Goal: Information Seeking & Learning: Learn about a topic

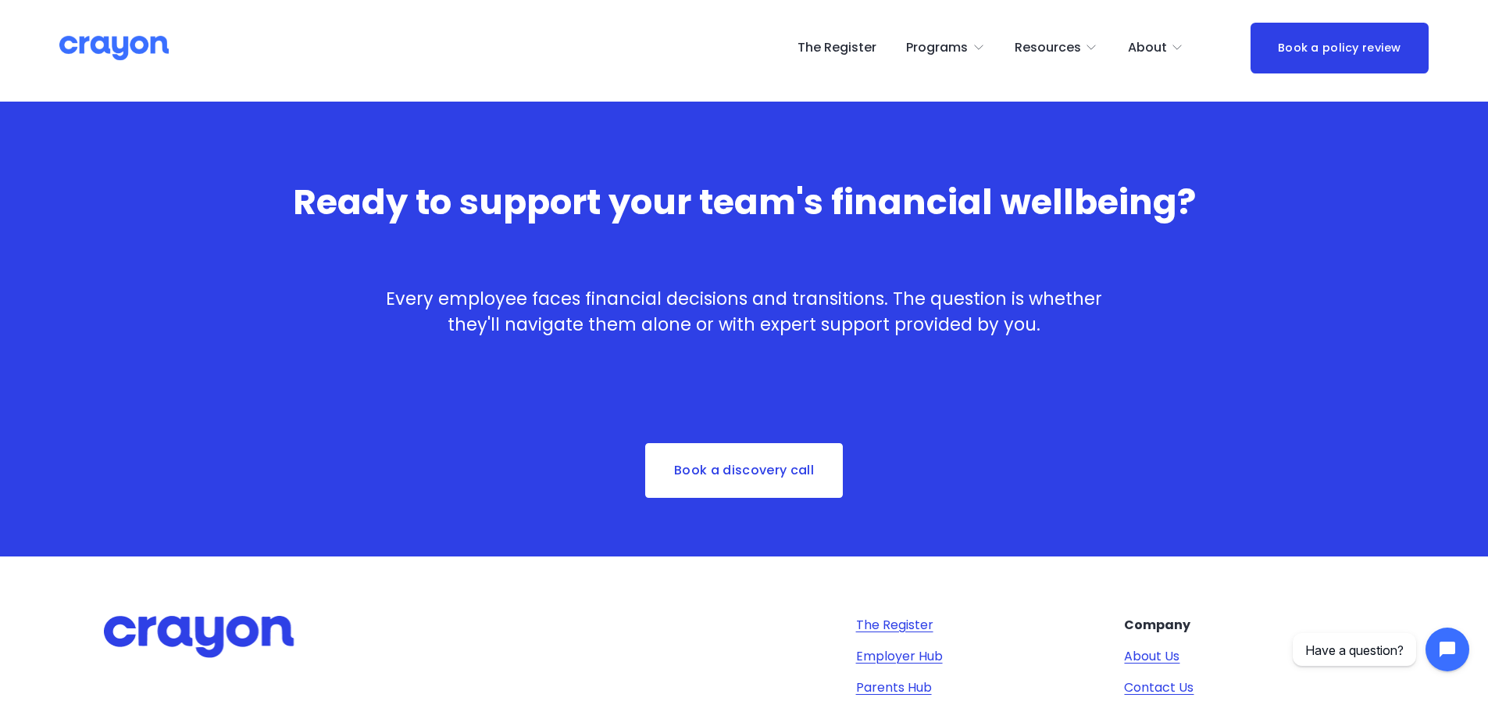
scroll to position [2812, 0]
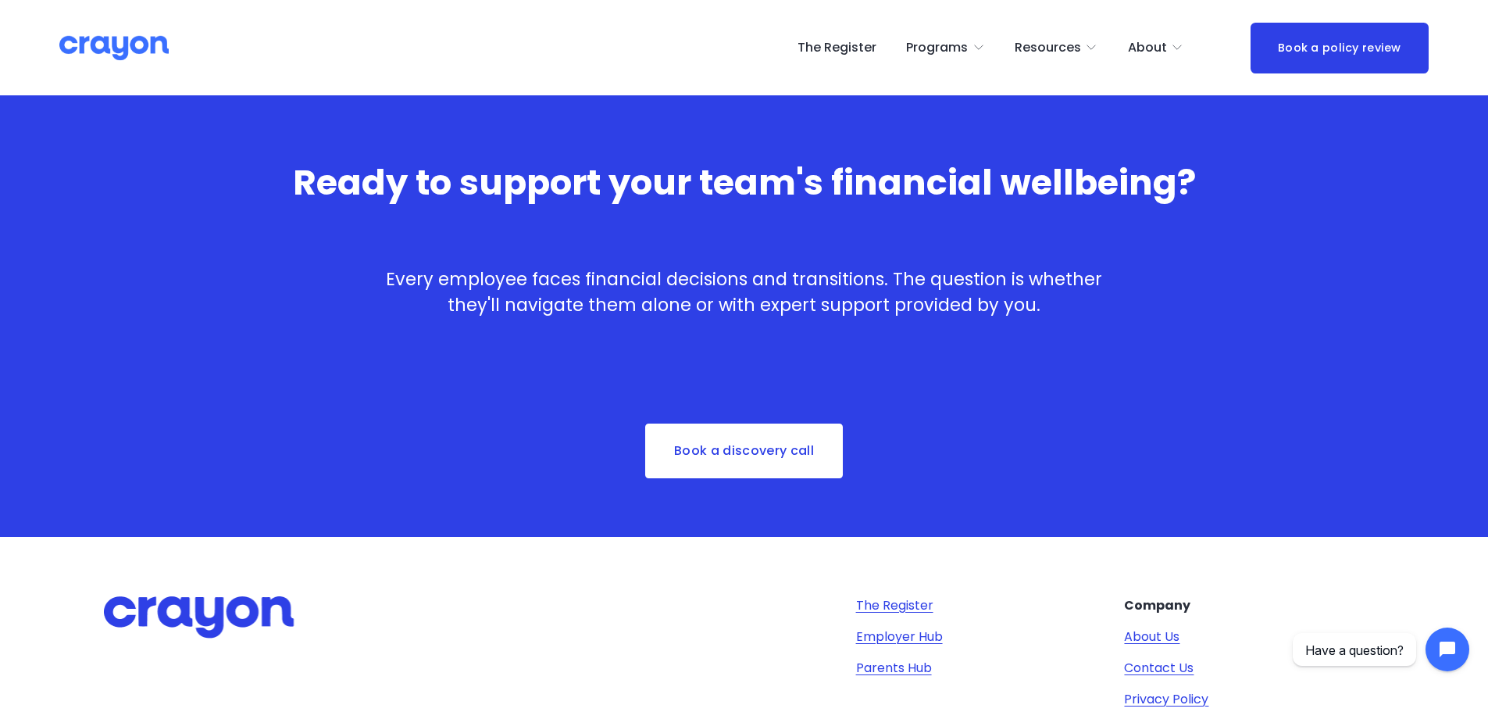
click at [0, 0] on span "About Us" at bounding box center [0, 0] width 0 height 0
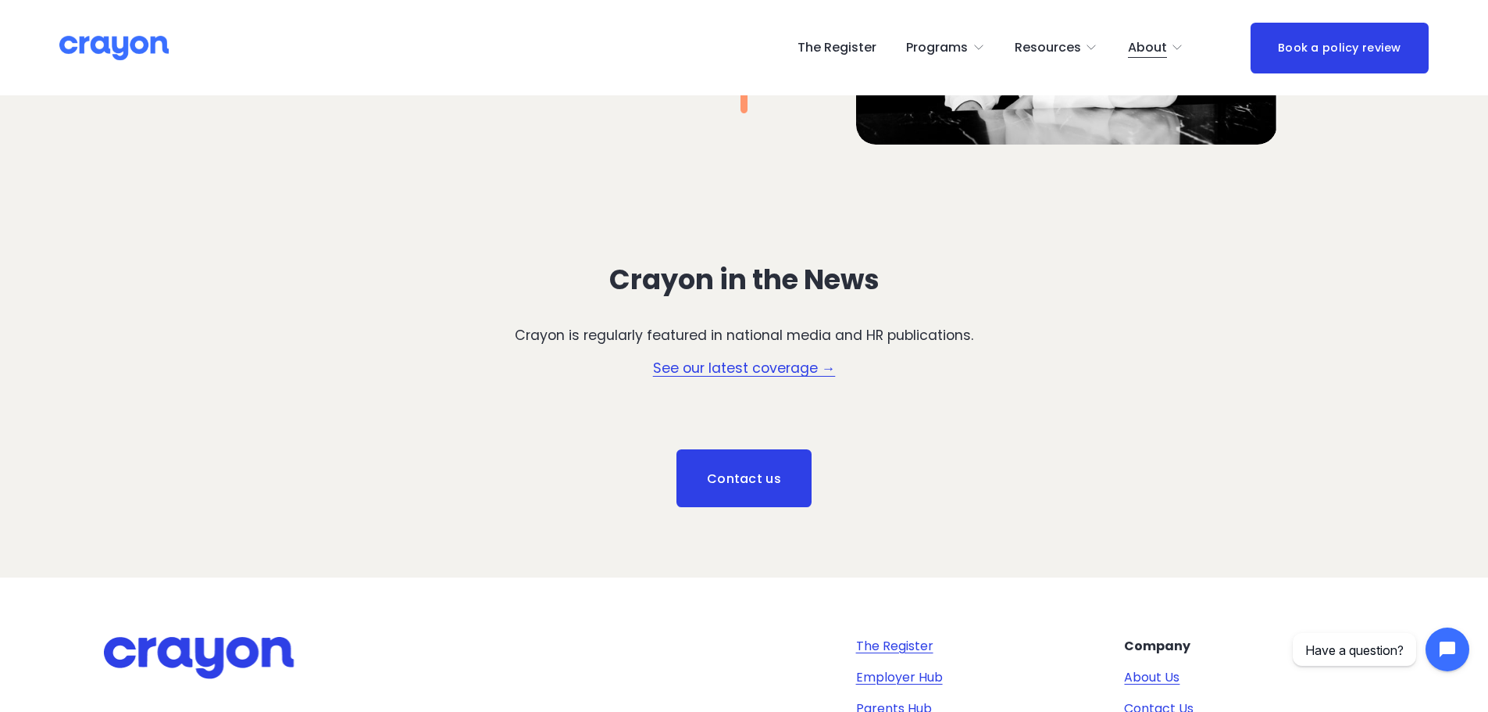
scroll to position [2187, 0]
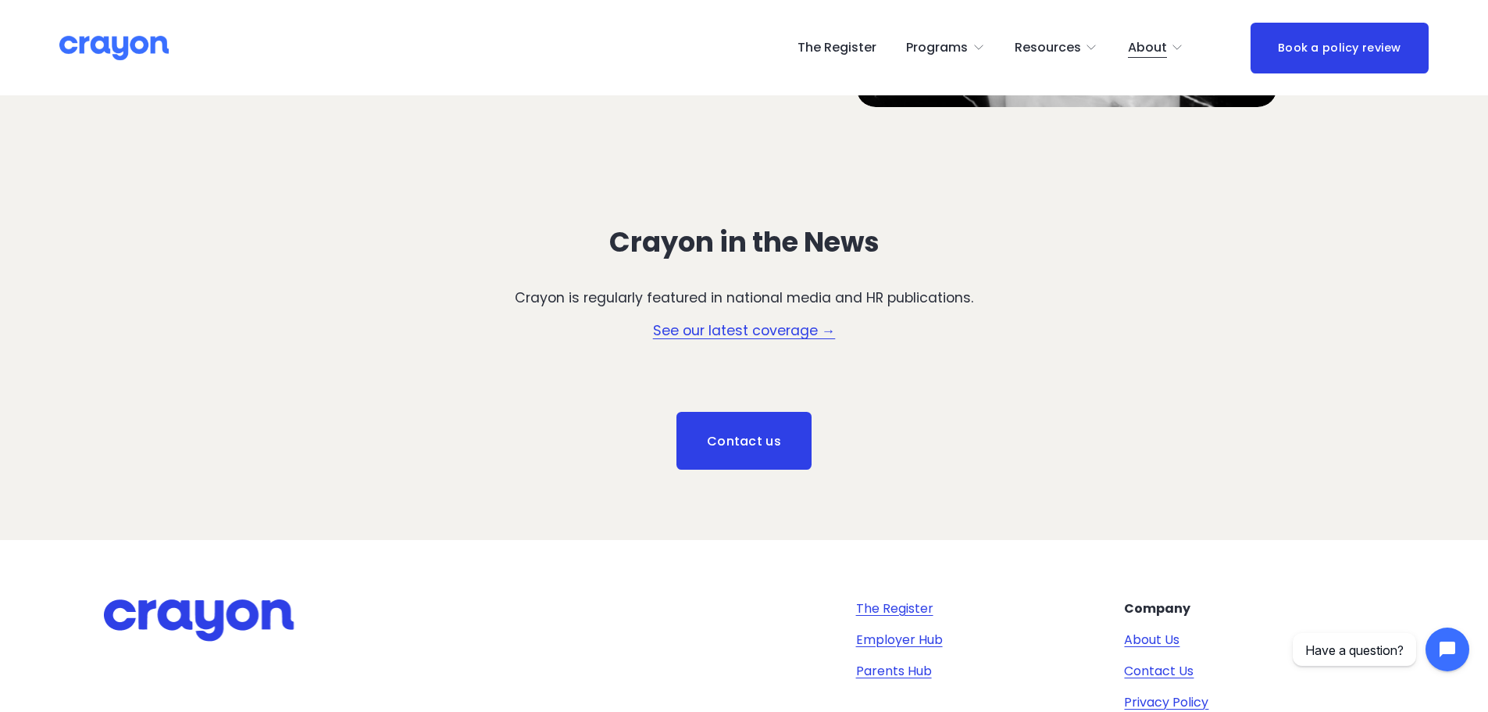
click at [768, 331] on link "See our latest coverage →" at bounding box center [744, 330] width 183 height 19
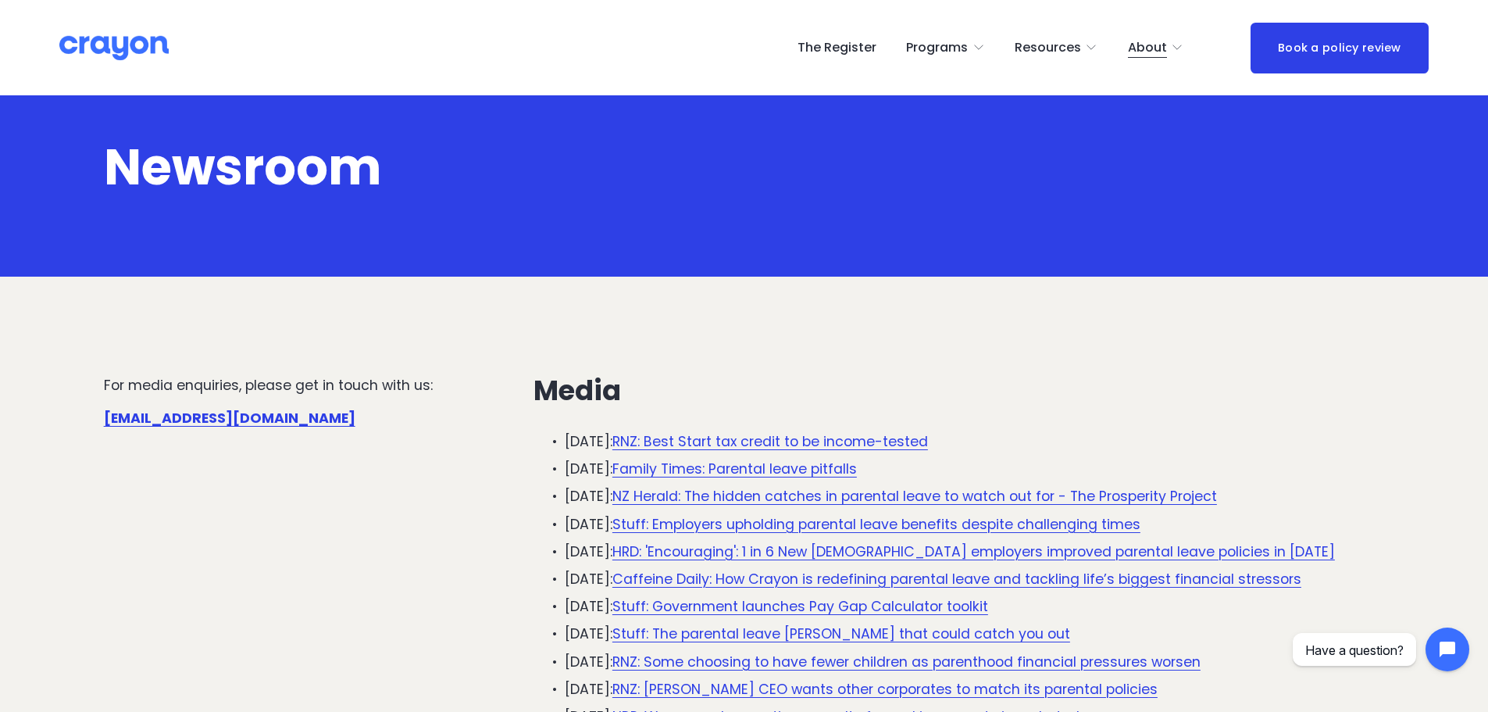
click at [832, 59] on link "The Register" at bounding box center [836, 47] width 79 height 25
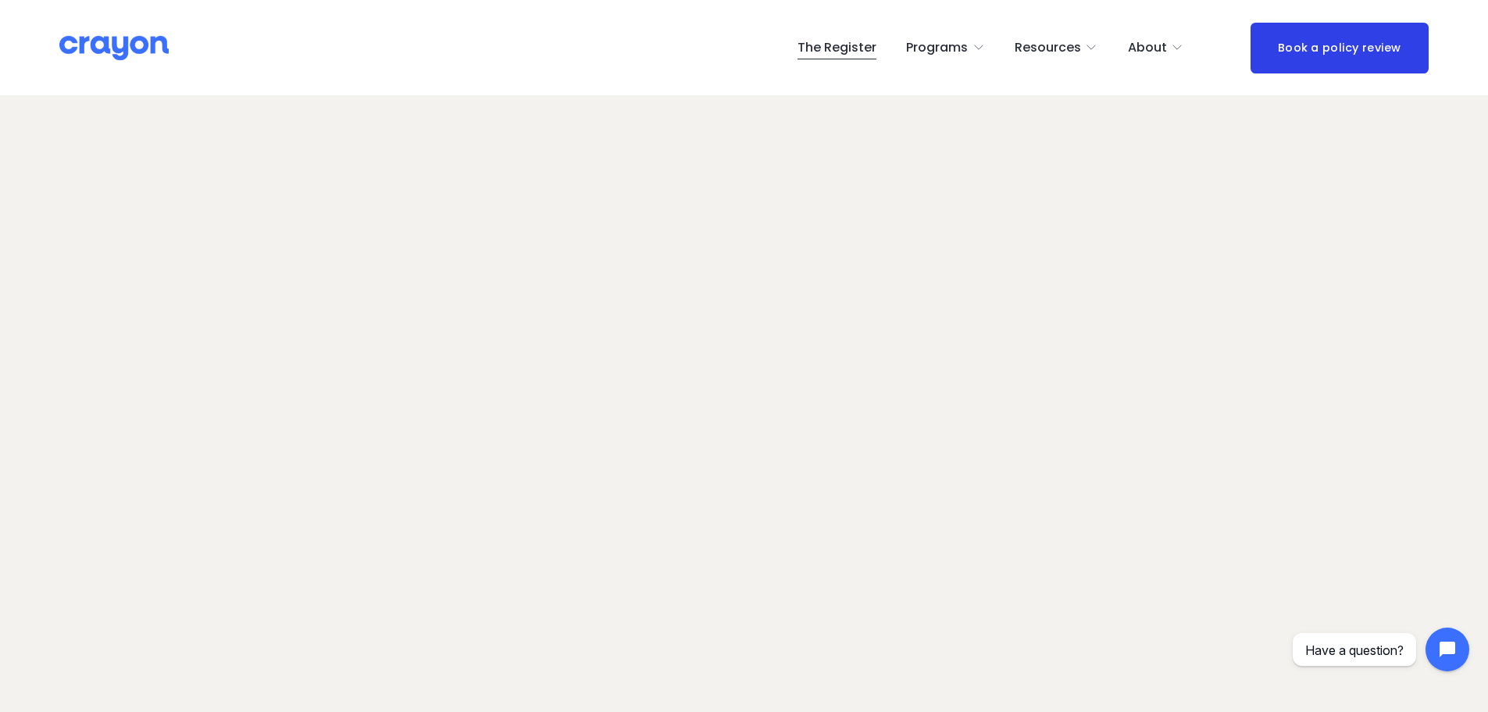
click at [0, 0] on span "About Us" at bounding box center [0, 0] width 0 height 0
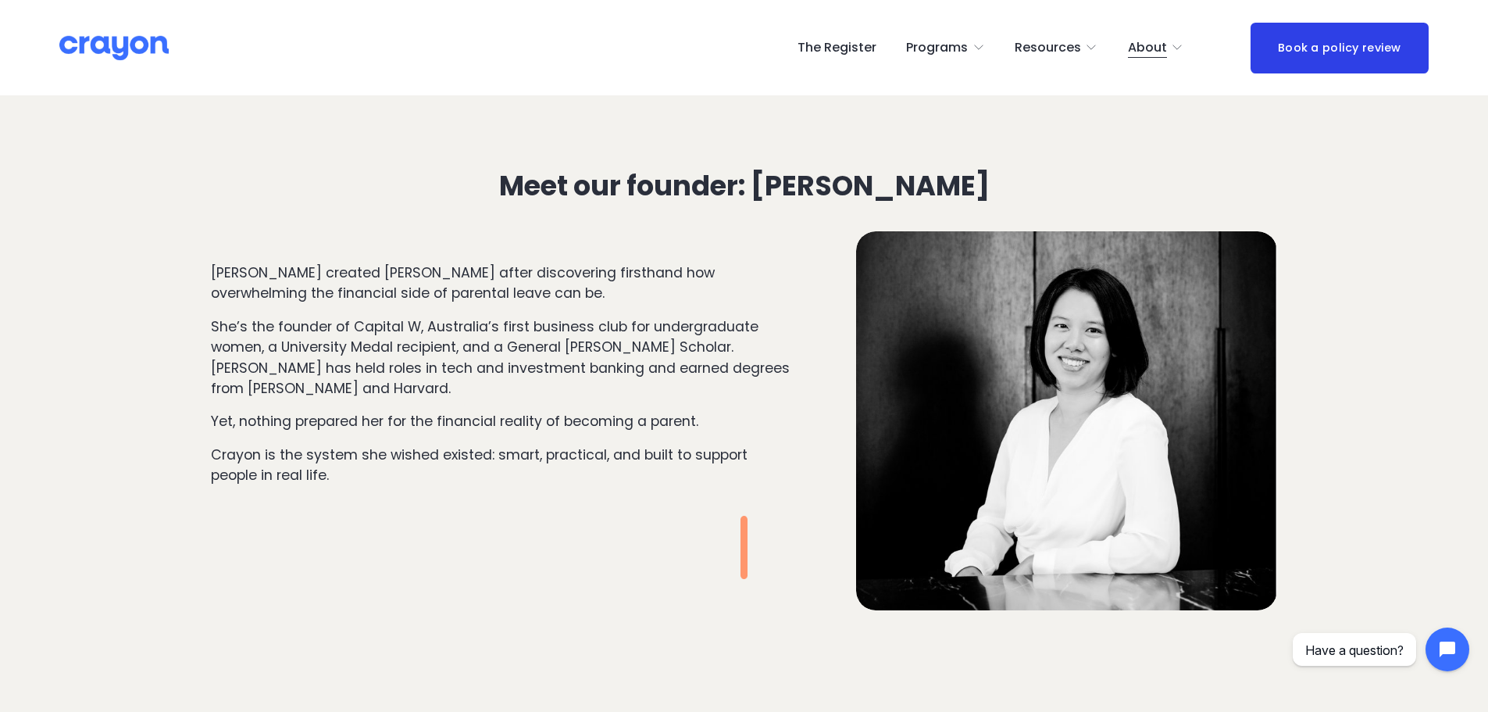
scroll to position [1718, 0]
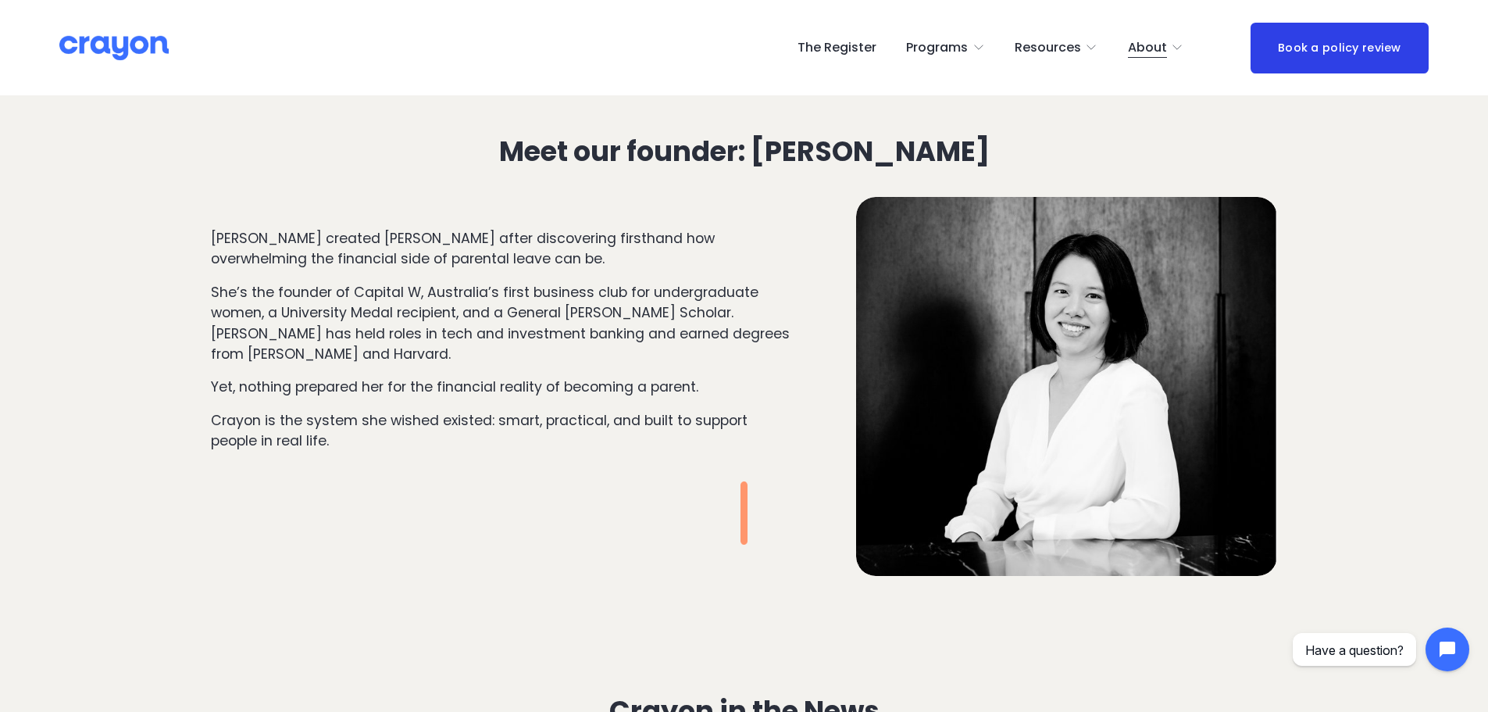
click at [951, 55] on span "Programs" at bounding box center [937, 48] width 62 height 23
click at [0, 0] on span "Pulse: Annual Financial Health Check" at bounding box center [0, 0] width 0 height 0
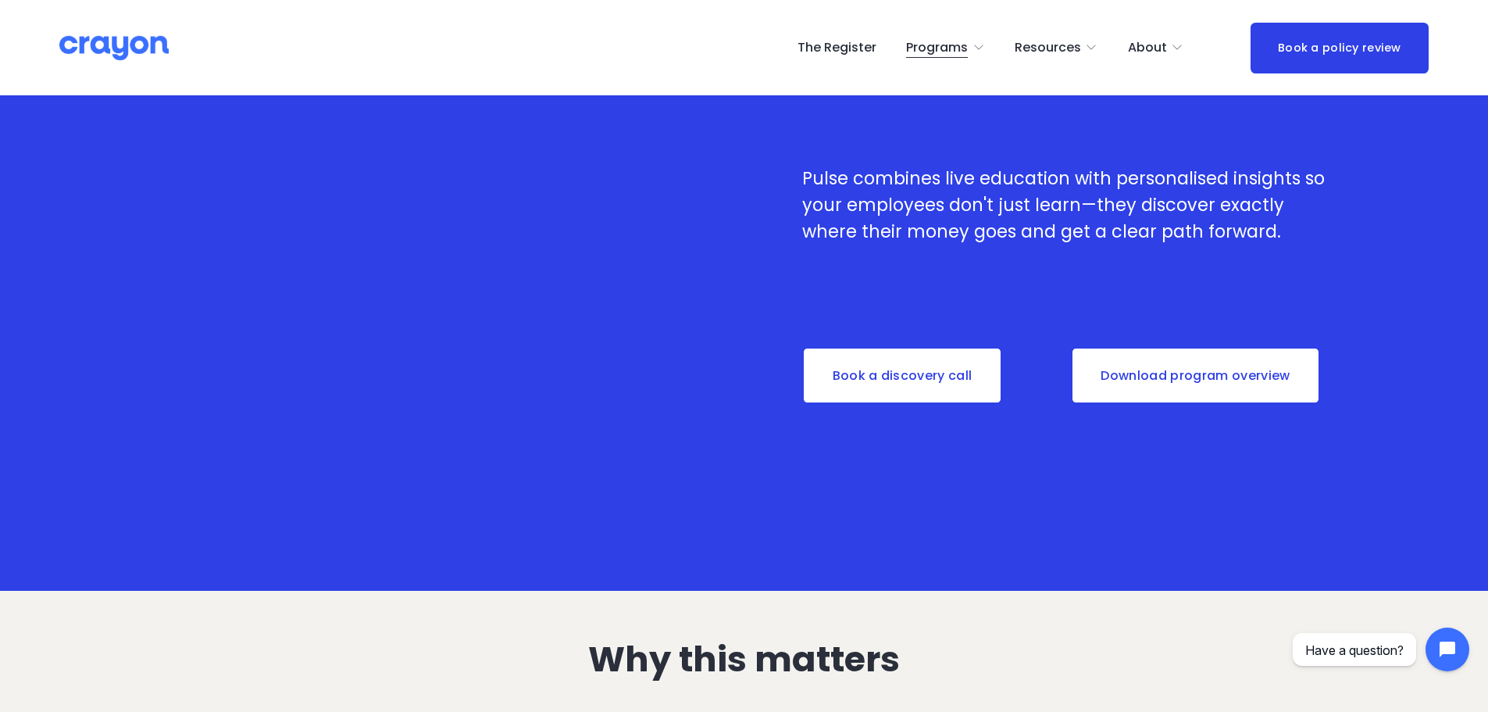
scroll to position [469, 0]
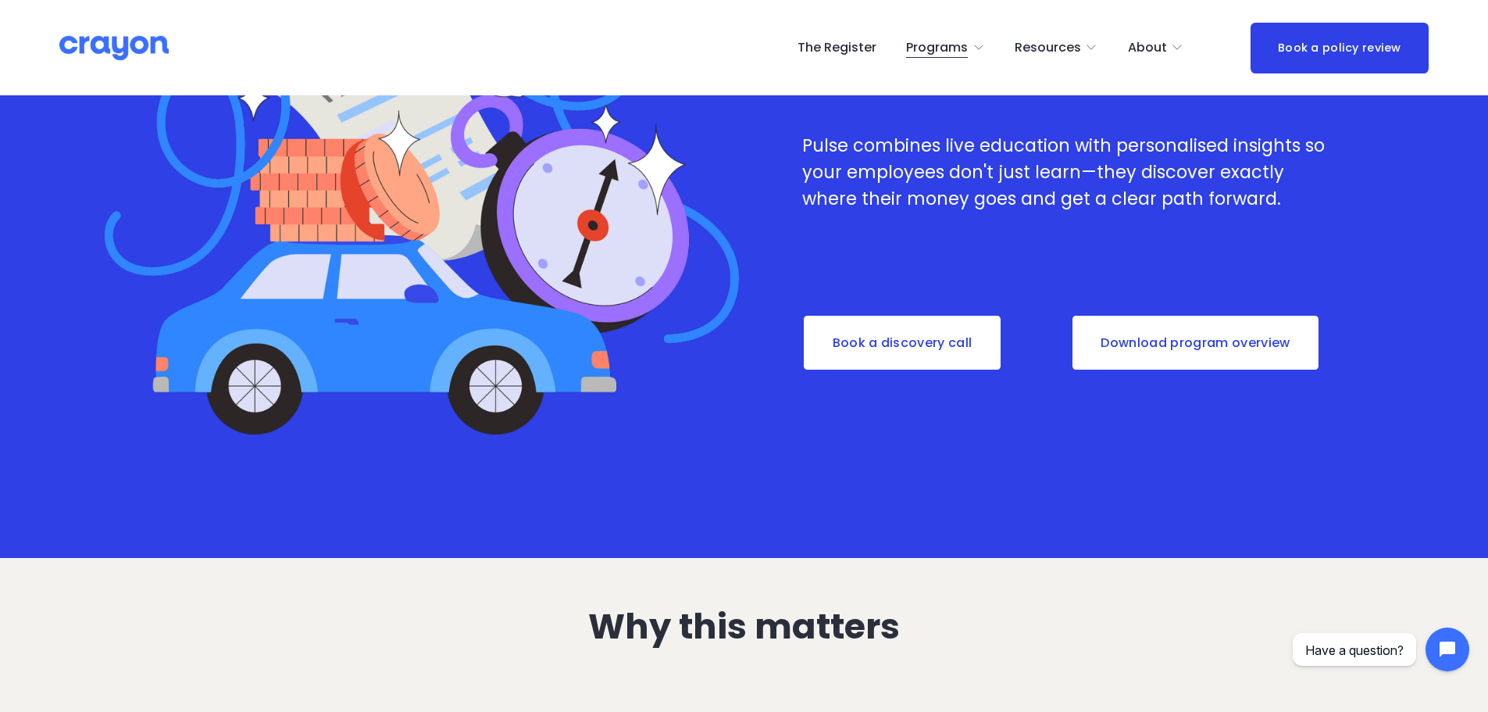
click at [1212, 345] on link "Download program overview" at bounding box center [1196, 343] width 250 height 58
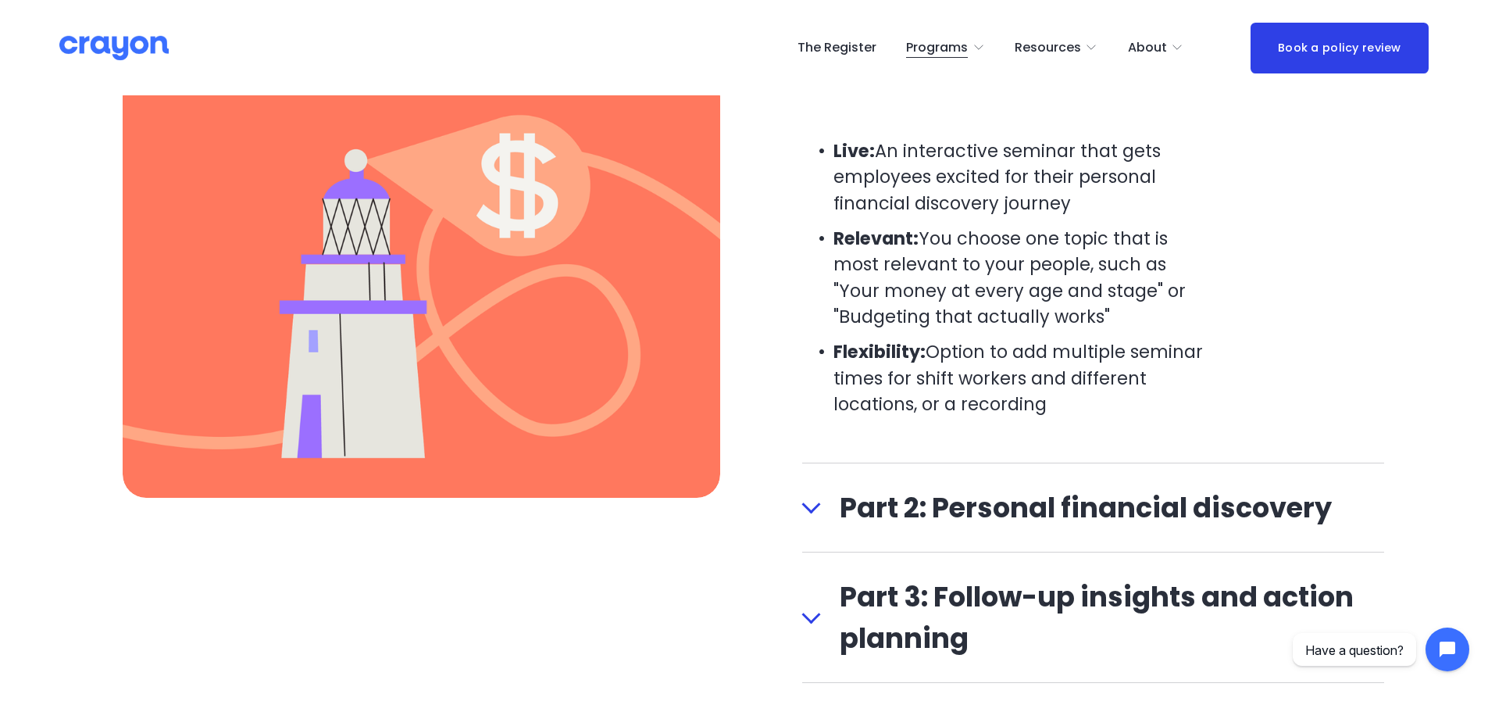
scroll to position [1874, 0]
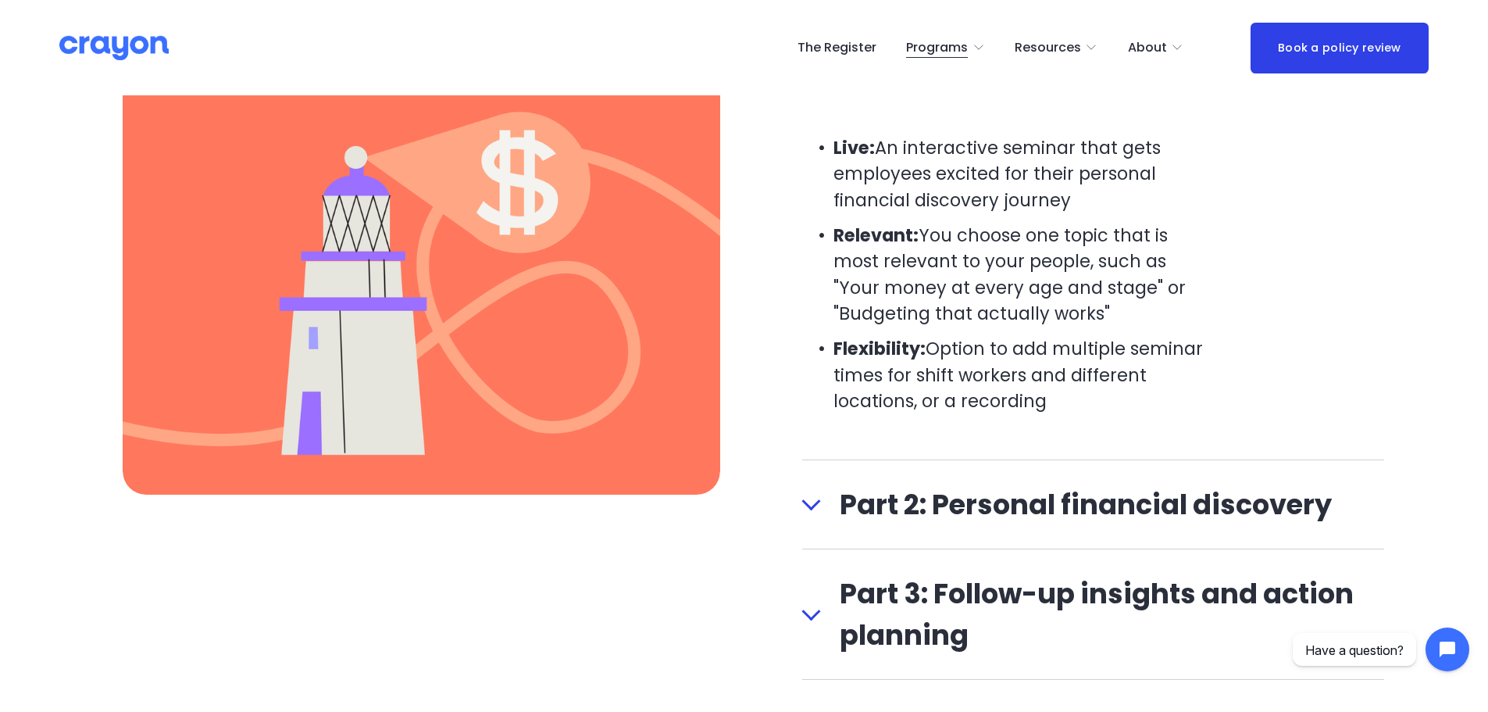
click at [802, 506] on div at bounding box center [811, 504] width 19 height 19
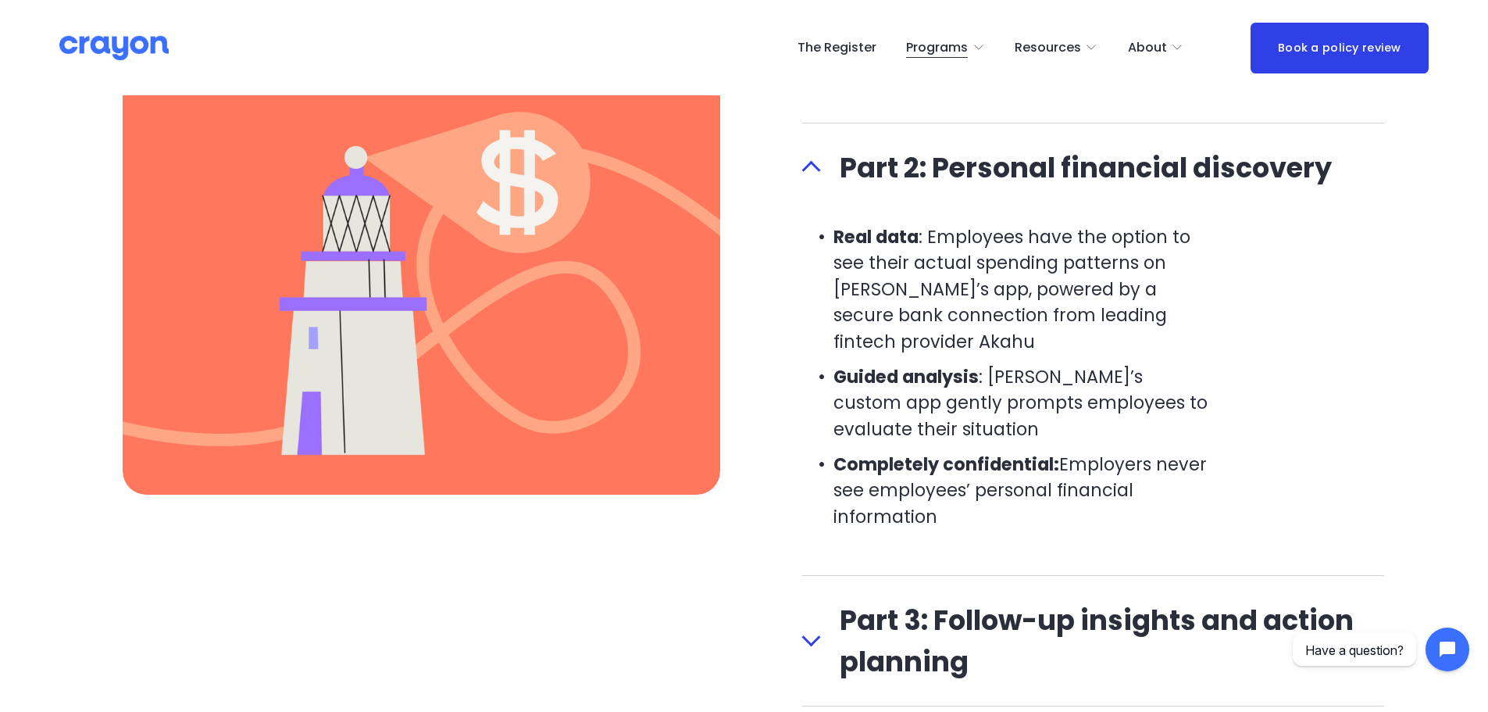
click at [814, 167] on div at bounding box center [811, 170] width 19 height 19
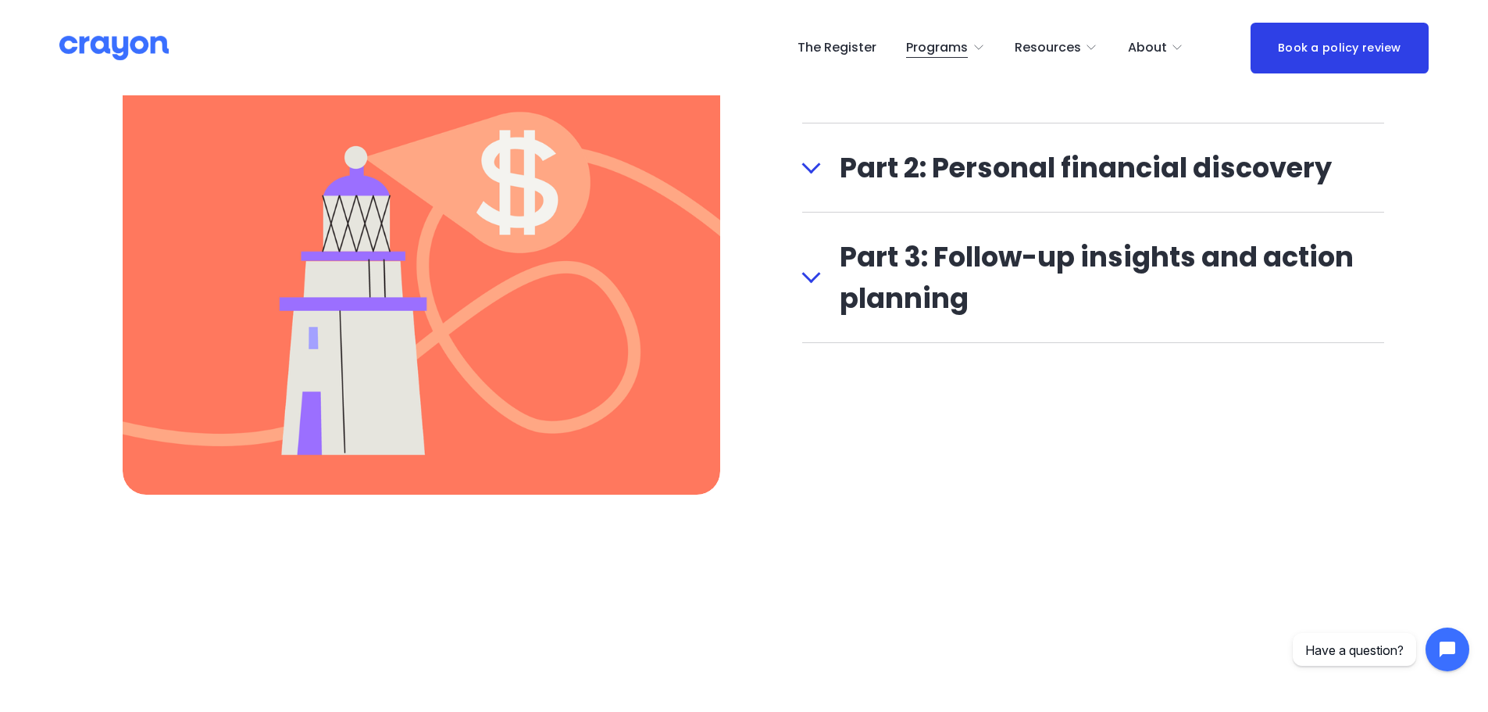
drag, startPoint x: 794, startPoint y: 260, endPoint x: 796, endPoint y: 269, distance: 8.7
click at [795, 261] on div "What’s included The Crayon promise: No product sales. No judgment. Just practic…" at bounding box center [744, 426] width 1488 height 1003
click at [809, 287] on div at bounding box center [811, 277] width 19 height 19
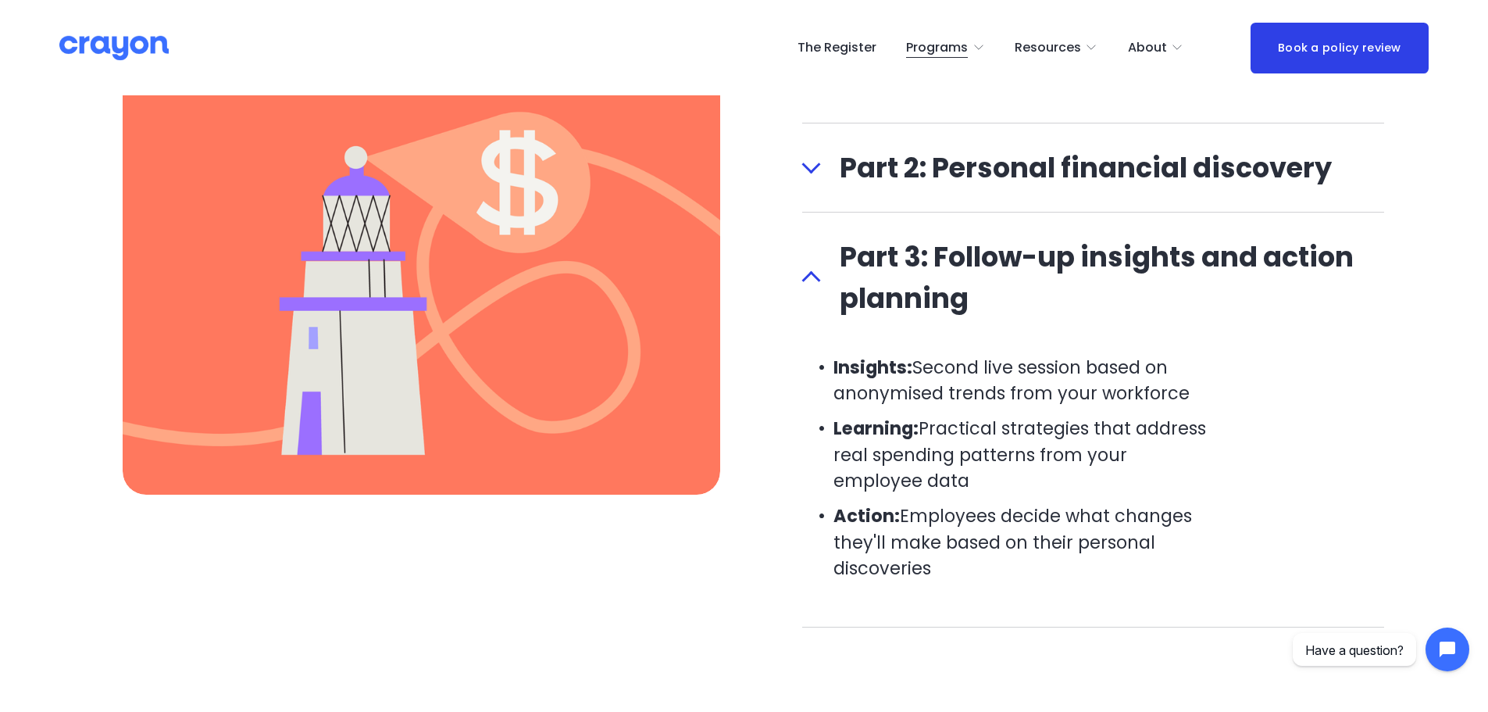
click at [795, 284] on div "What’s included The Crayon promise: No product sales. No judgment. Just practic…" at bounding box center [744, 426] width 1488 height 1003
